Goal: Task Accomplishment & Management: Manage account settings

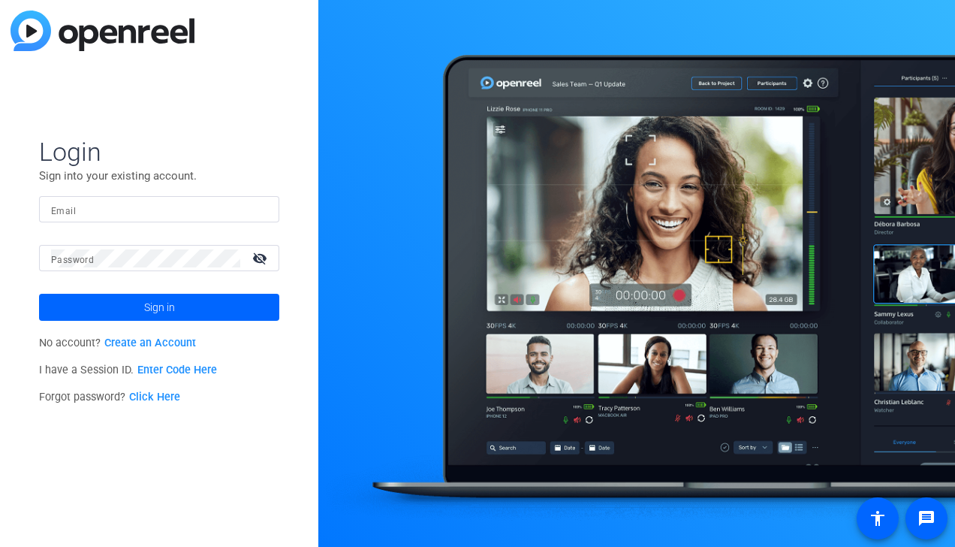
click at [185, 209] on input "Email" at bounding box center [159, 209] width 216 height 18
type input "[EMAIL_ADDRESS][PERSON_NAME][DOMAIN_NAME]"
click at [39, 294] on button "Sign in" at bounding box center [159, 307] width 240 height 27
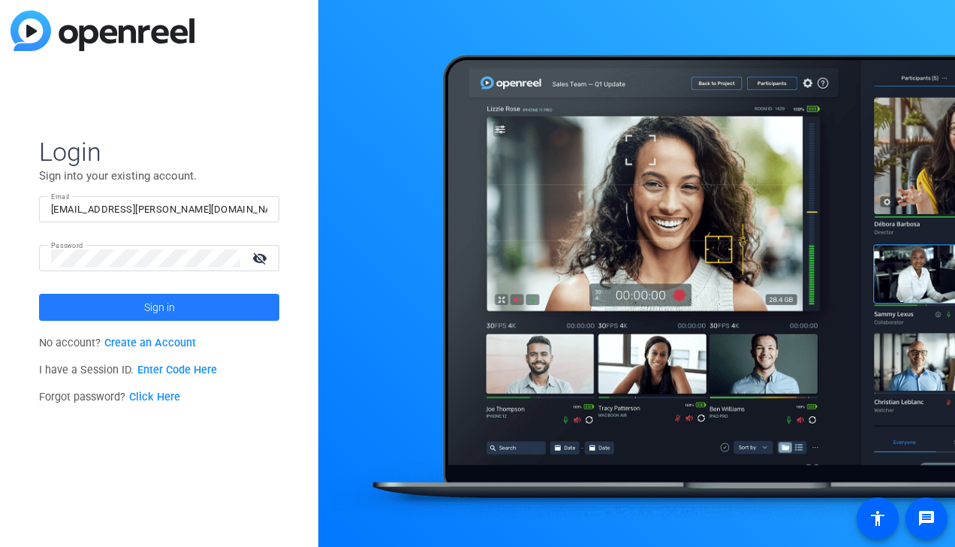
click at [175, 307] on span at bounding box center [159, 307] width 240 height 36
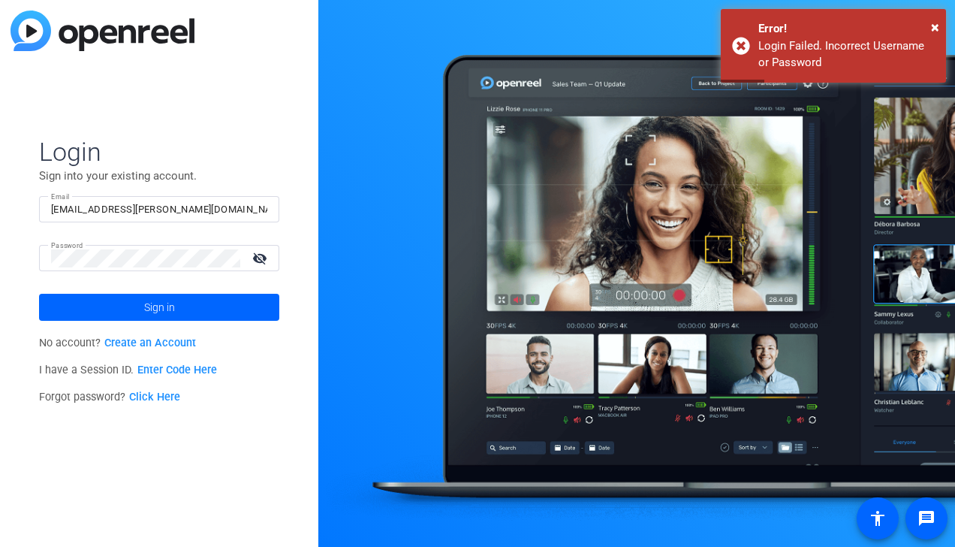
click at [257, 258] on mat-icon "visibility_off" at bounding box center [261, 258] width 36 height 22
click at [257, 258] on mat-icon "visibility" at bounding box center [261, 258] width 36 height 22
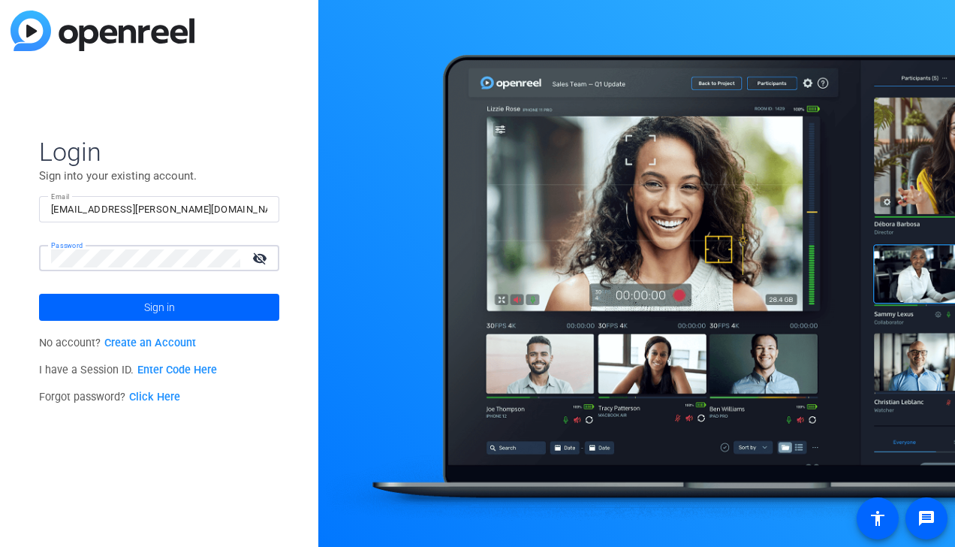
click at [39, 294] on button "Sign in" at bounding box center [159, 307] width 240 height 27
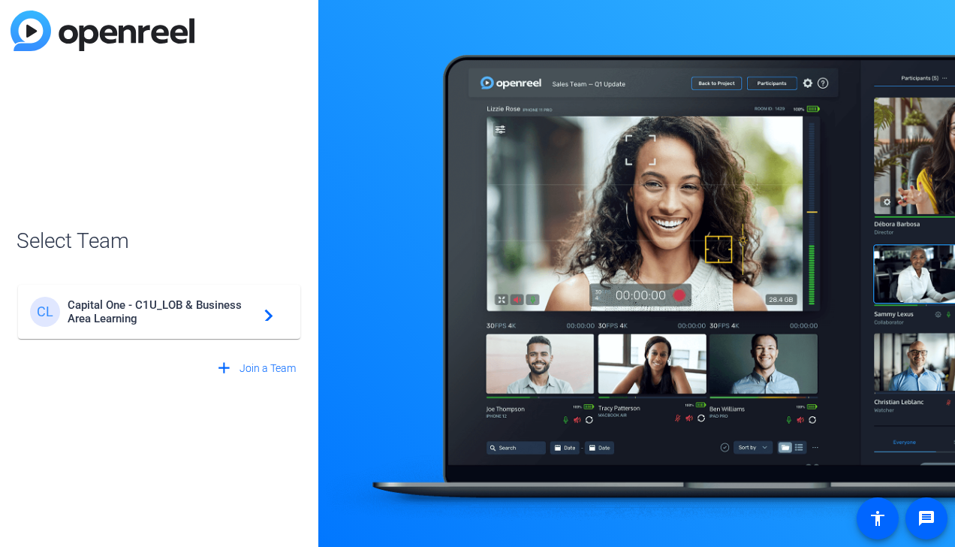
click at [161, 327] on mat-card-content "CL Capital One - C1U_LOB & Business Area Learning navigate_next" at bounding box center [159, 312] width 282 height 54
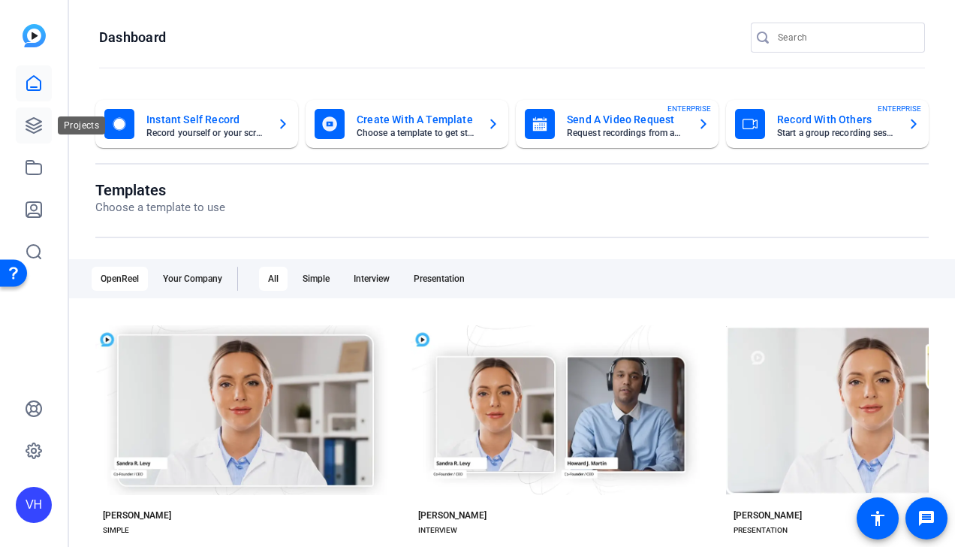
click at [39, 121] on icon at bounding box center [33, 125] width 15 height 15
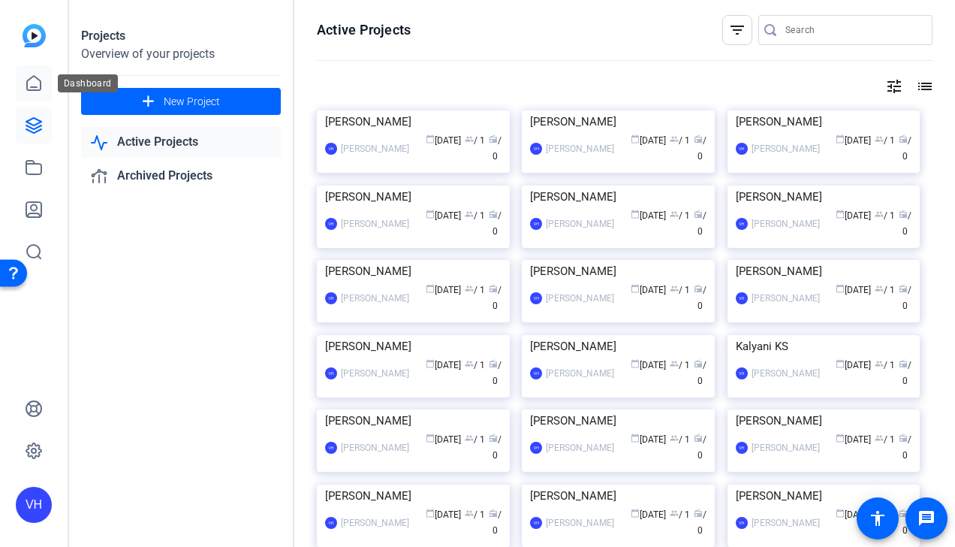
click at [36, 80] on icon at bounding box center [34, 83] width 18 height 18
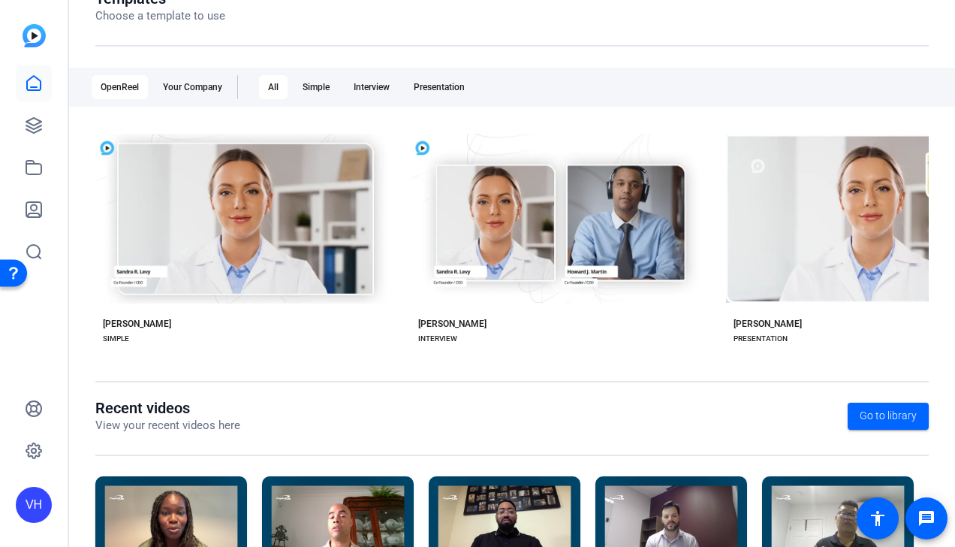
scroll to position [303, 0]
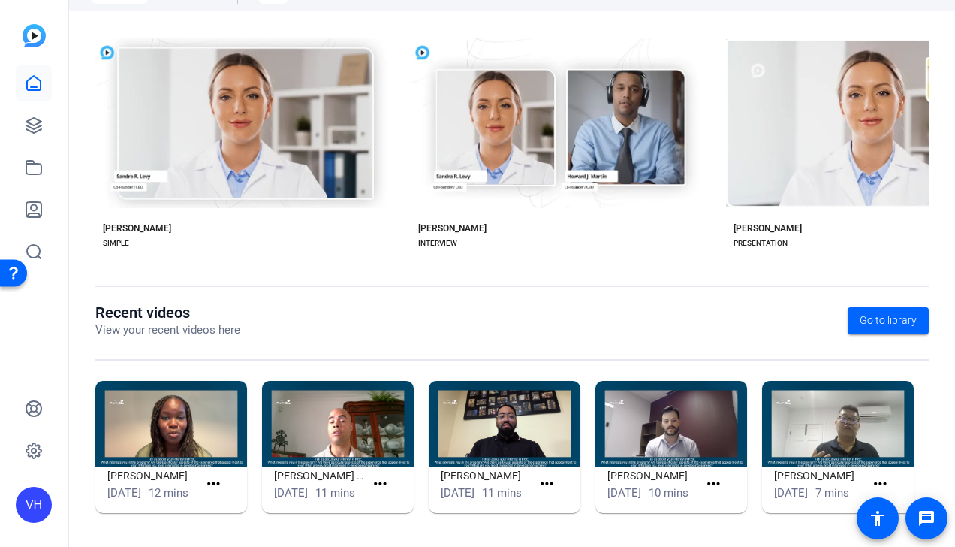
click at [32, 36] on img at bounding box center [34, 35] width 23 height 23
click at [34, 38] on img at bounding box center [34, 35] width 23 height 23
click at [44, 165] on link at bounding box center [34, 167] width 36 height 36
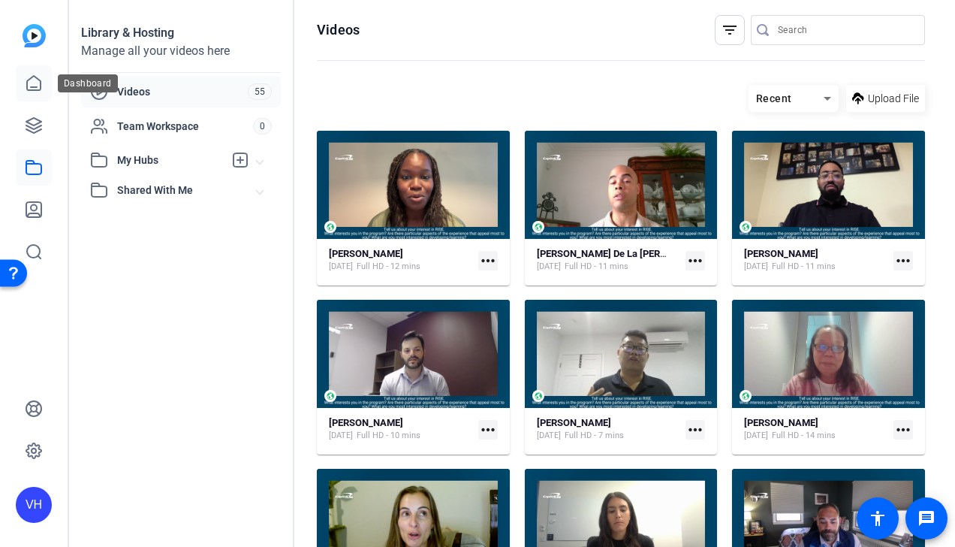
click at [31, 80] on icon at bounding box center [34, 83] width 18 height 18
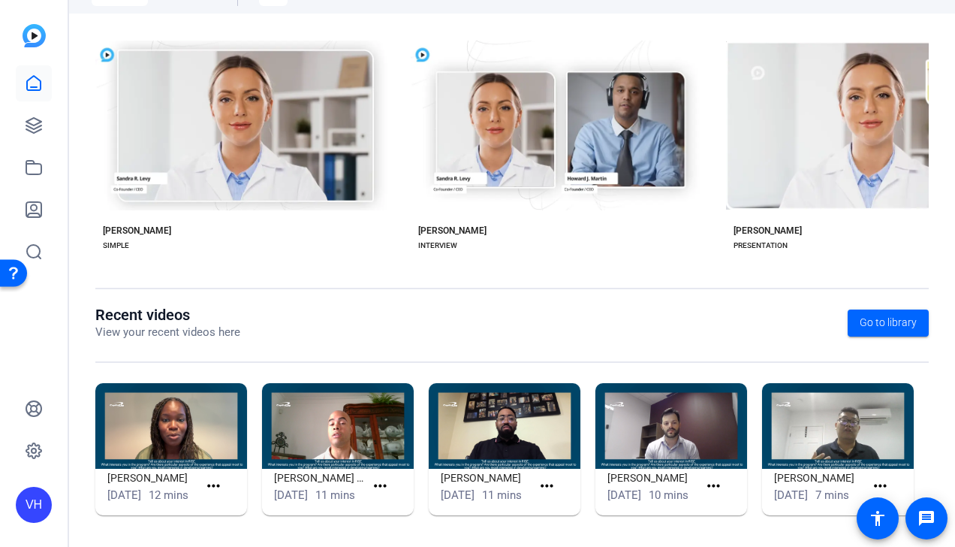
scroll to position [303, 0]
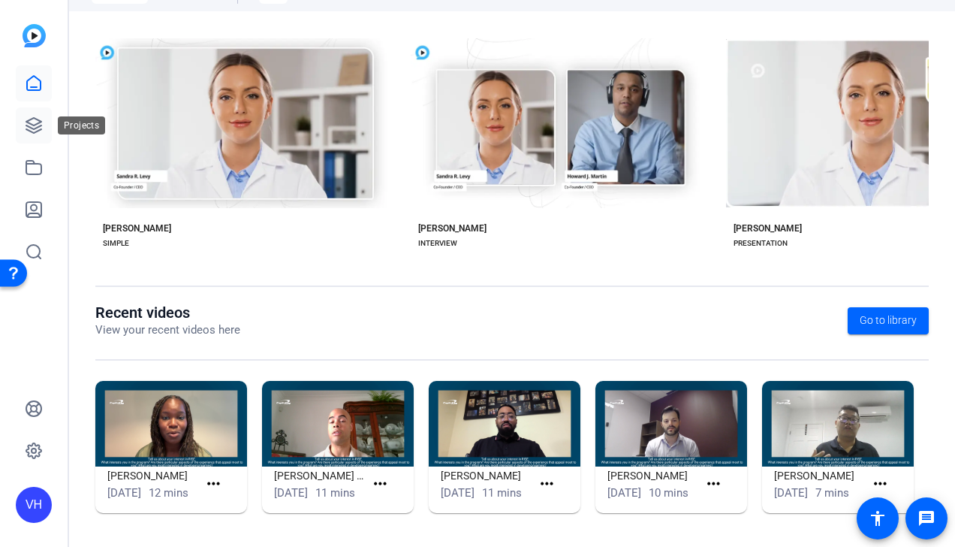
click at [41, 128] on icon at bounding box center [33, 125] width 15 height 15
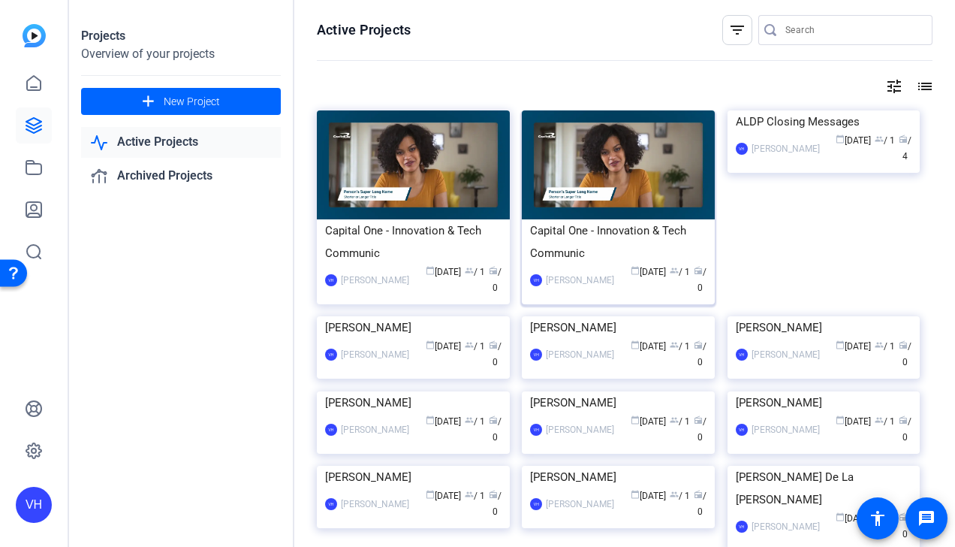
click at [650, 164] on img at bounding box center [618, 164] width 193 height 109
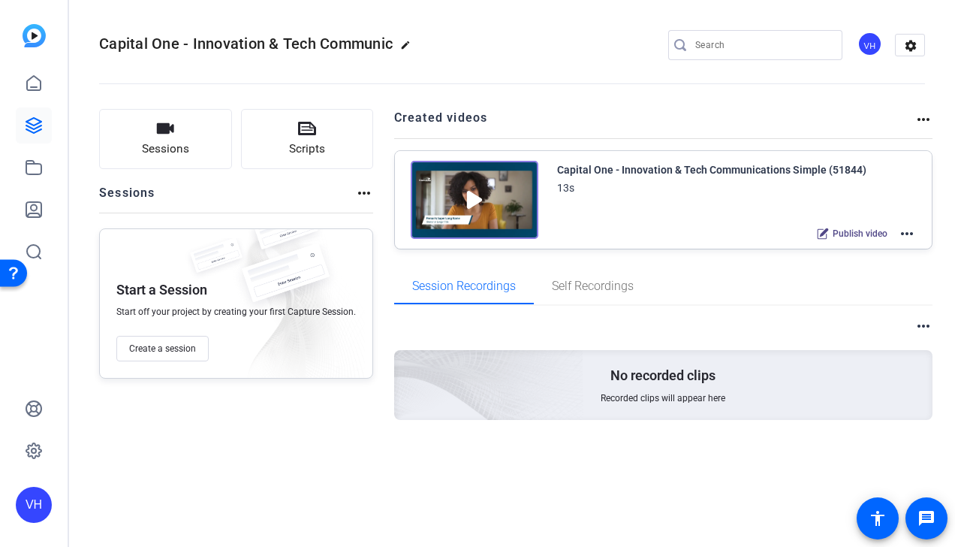
click at [914, 233] on mat-icon "more_horiz" at bounding box center [907, 234] width 18 height 18
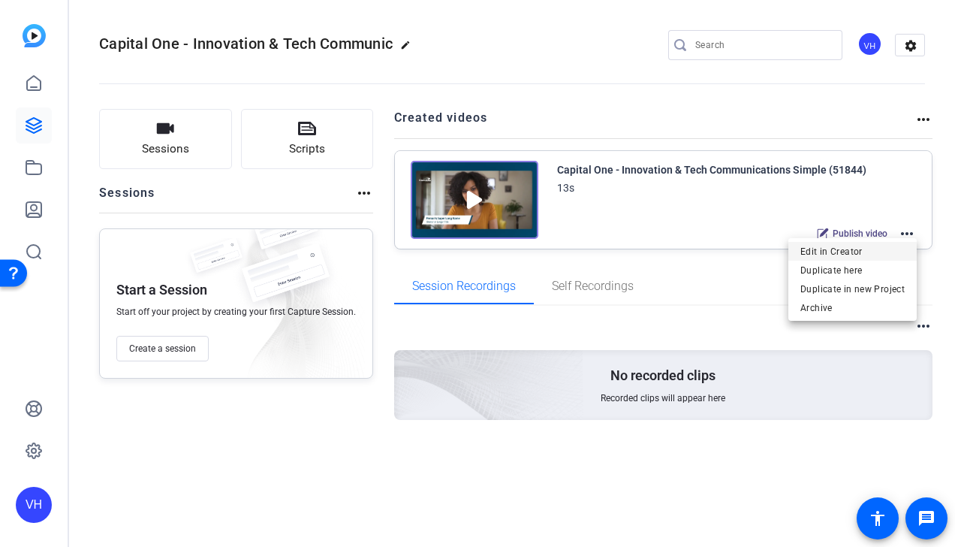
click at [874, 248] on span "Edit in Creator" at bounding box center [852, 251] width 104 height 18
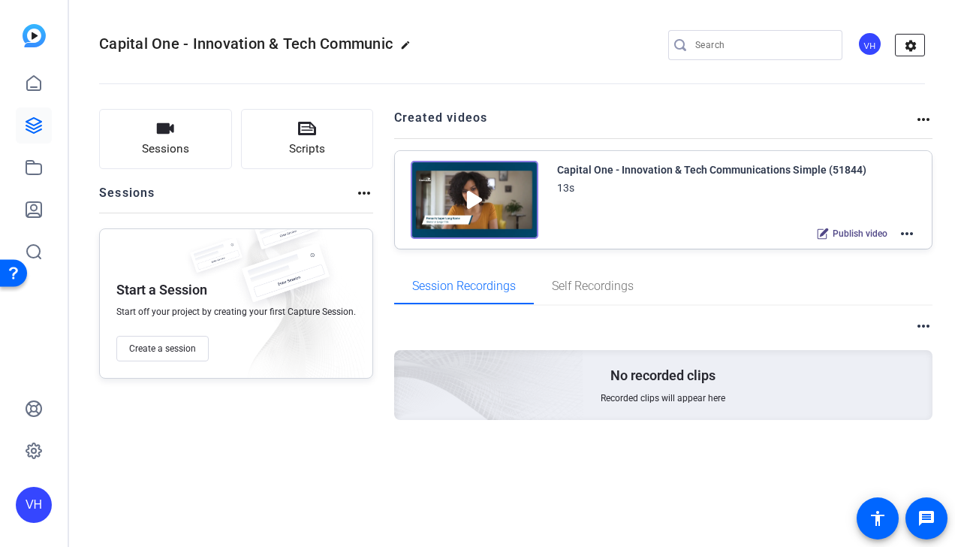
click at [909, 47] on mat-icon "settings" at bounding box center [911, 46] width 30 height 23
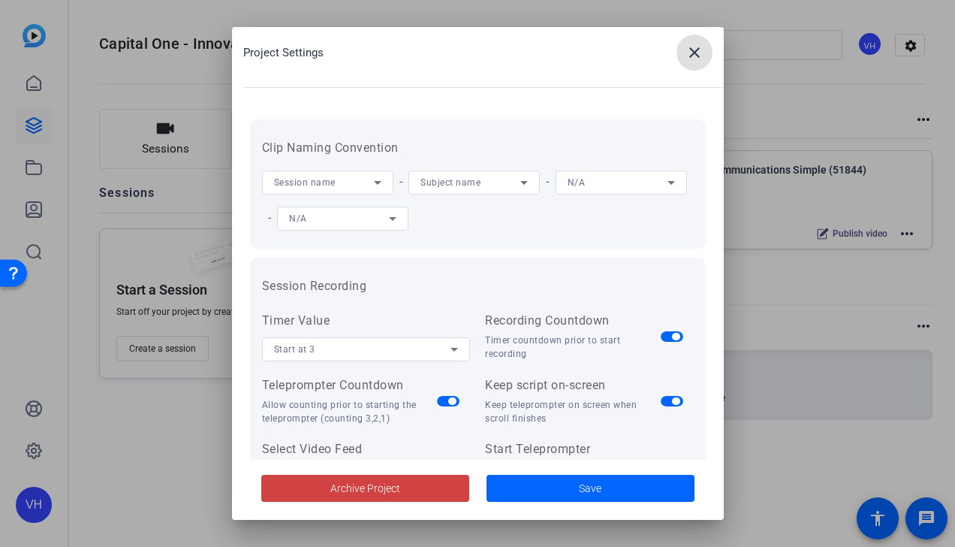
click at [690, 65] on span at bounding box center [695, 53] width 36 height 36
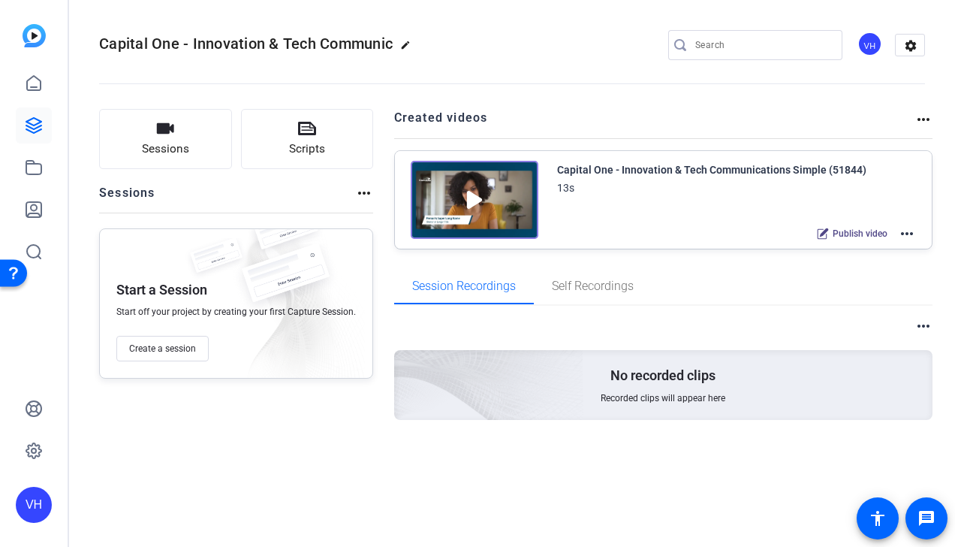
click at [35, 506] on div "VH" at bounding box center [34, 505] width 36 height 36
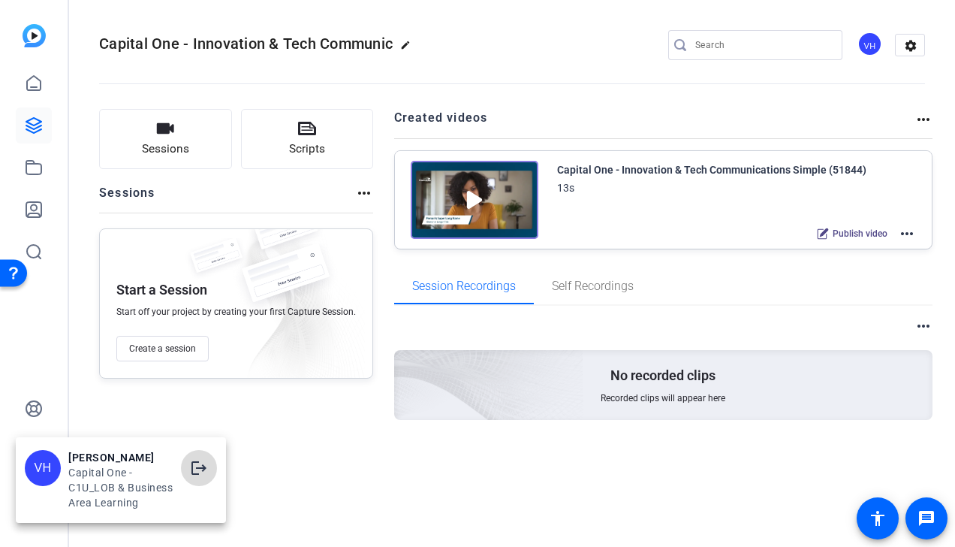
click at [203, 473] on mat-icon "logout" at bounding box center [199, 468] width 18 height 18
